Goal: Task Accomplishment & Management: Use online tool/utility

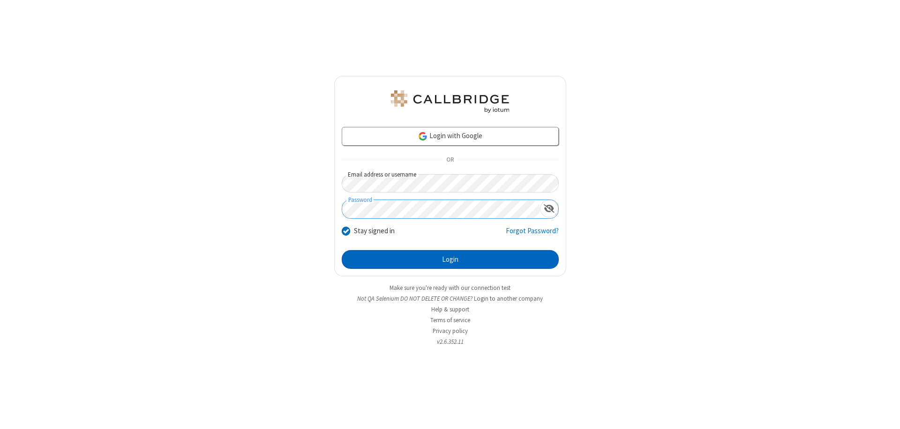
click at [450, 260] on button "Login" at bounding box center [450, 259] width 217 height 19
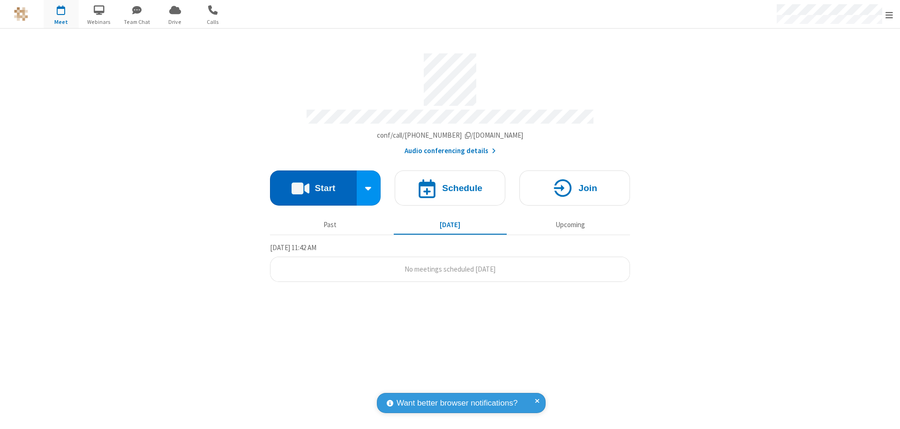
click at [313, 184] on button "Start" at bounding box center [313, 188] width 87 height 35
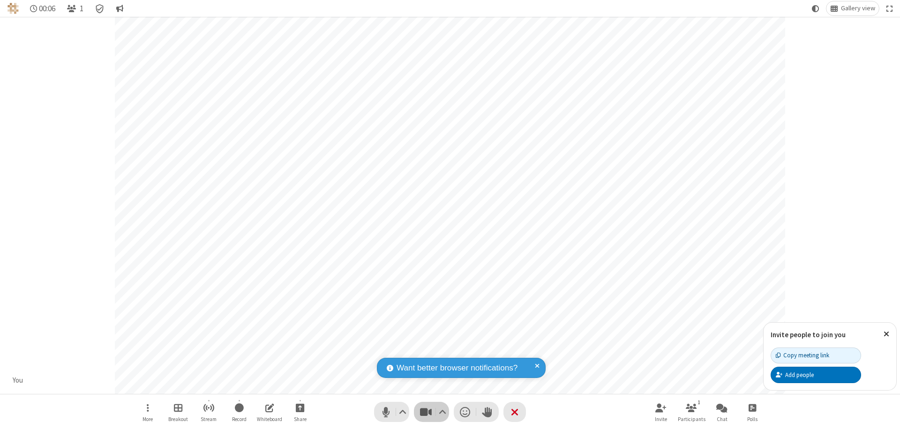
click at [426, 412] on span "Stop video (⌘+Shift+V)" at bounding box center [426, 412] width 14 height 14
click at [426, 412] on span "Start video (⌘+Shift+V)" at bounding box center [426, 412] width 14 height 14
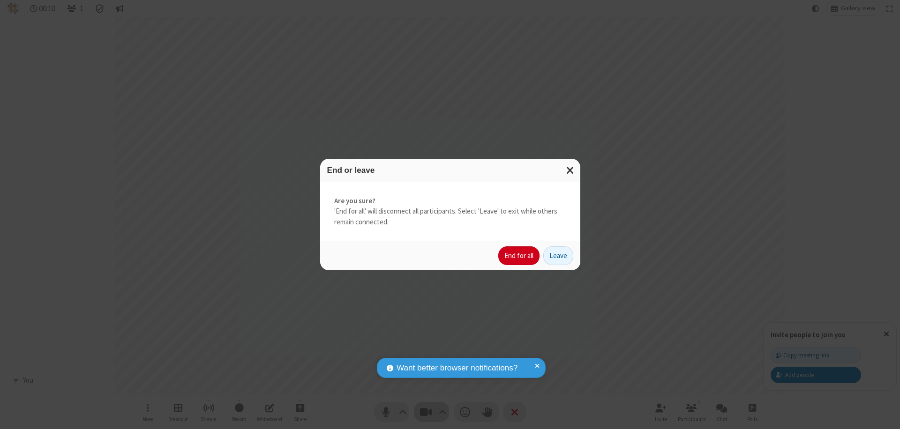
click at [519, 256] on button "End for all" at bounding box center [518, 256] width 41 height 19
